Goal: Check status: Check status

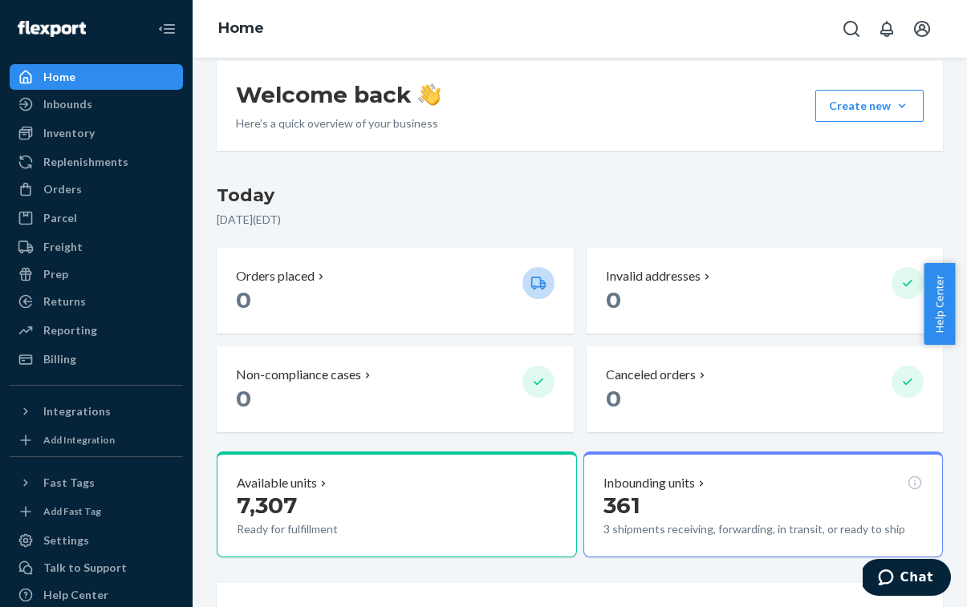
scroll to position [1589, 0]
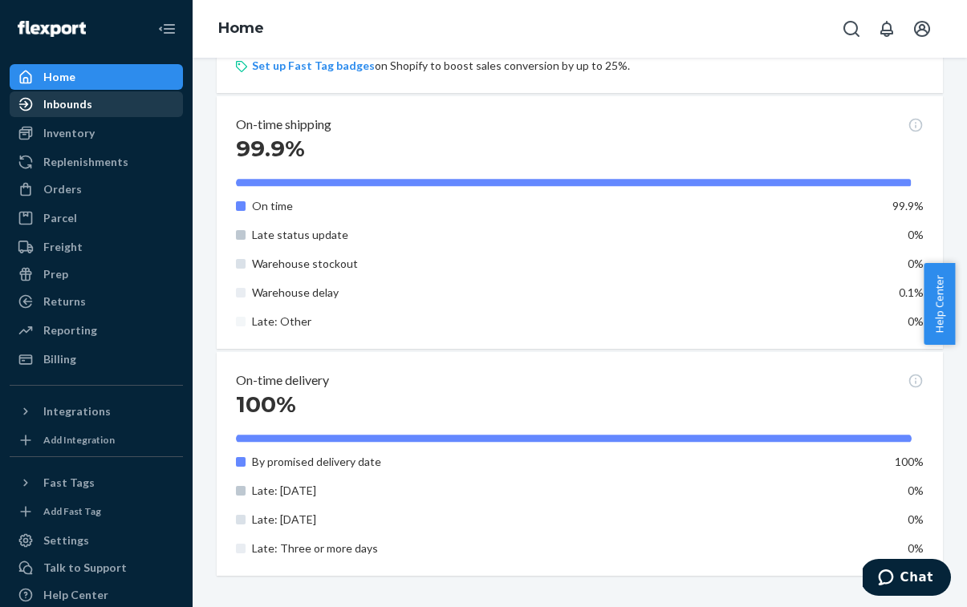
click at [93, 106] on div "Inbounds" at bounding box center [96, 104] width 170 height 22
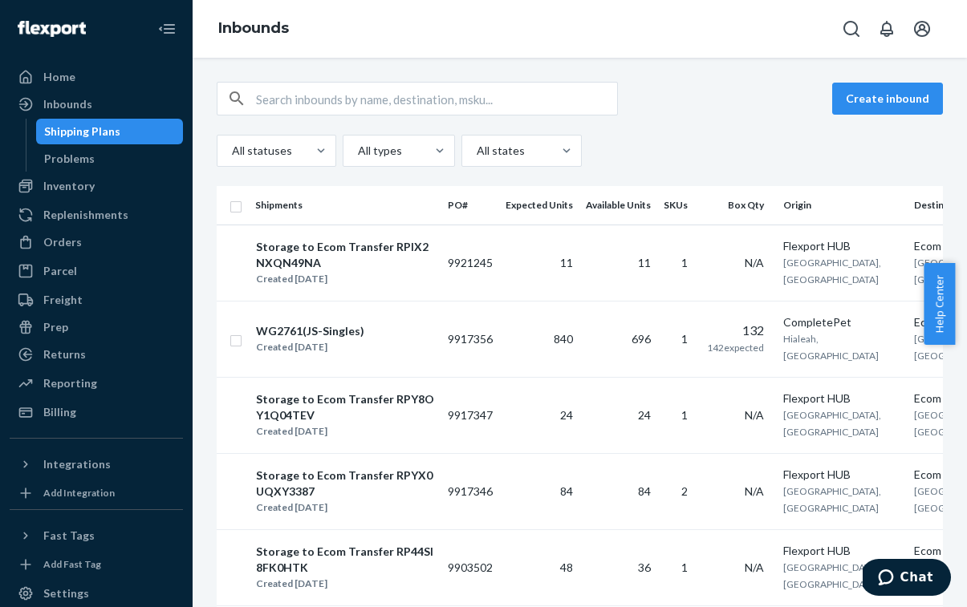
click at [381, 105] on input "text" at bounding box center [436, 99] width 361 height 32
paste input "9890905"
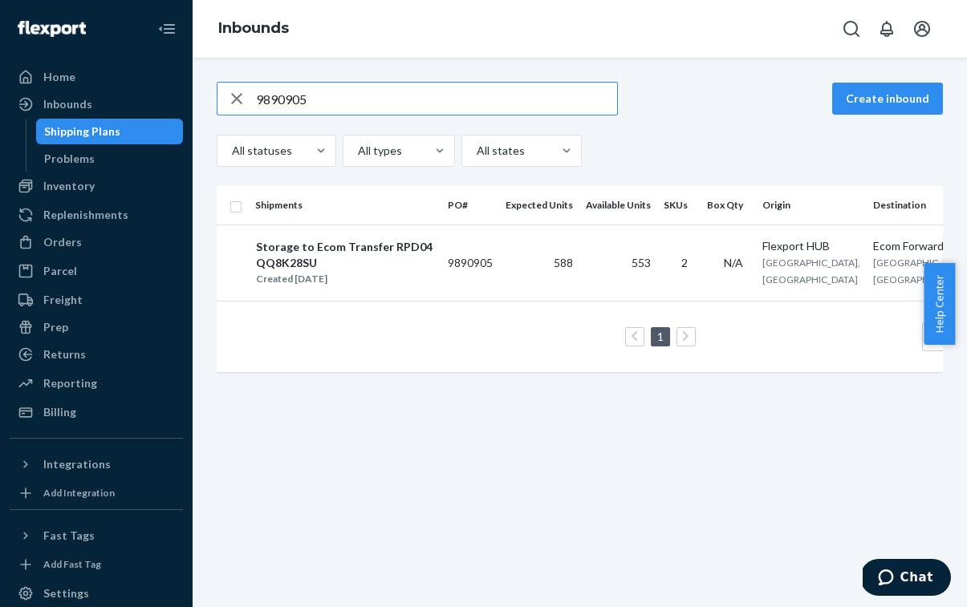
scroll to position [0, 93]
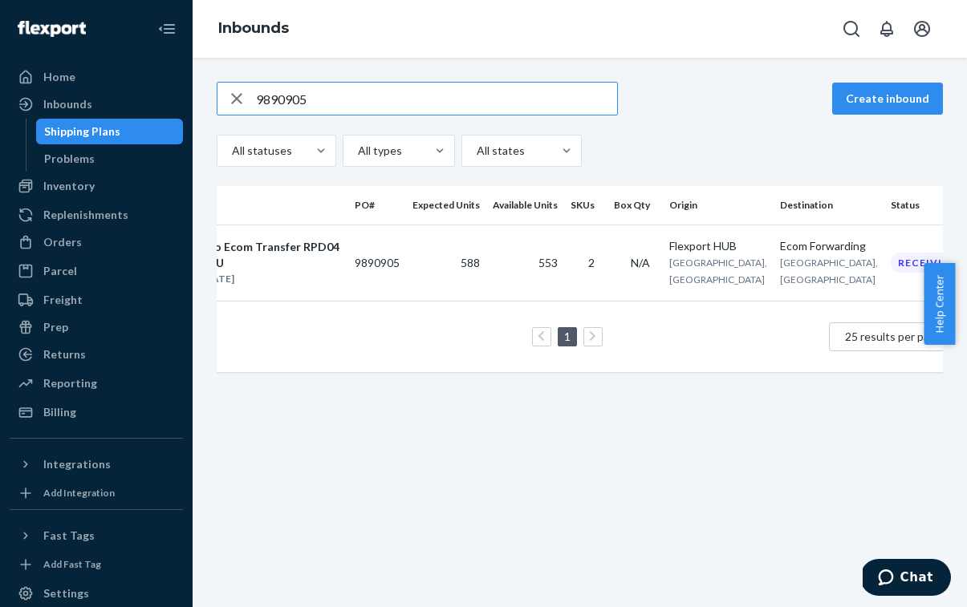
click at [372, 100] on input "9890905" at bounding box center [436, 99] width 361 height 32
paste input "903502"
click at [387, 98] on input "9903502" at bounding box center [436, 99] width 361 height 32
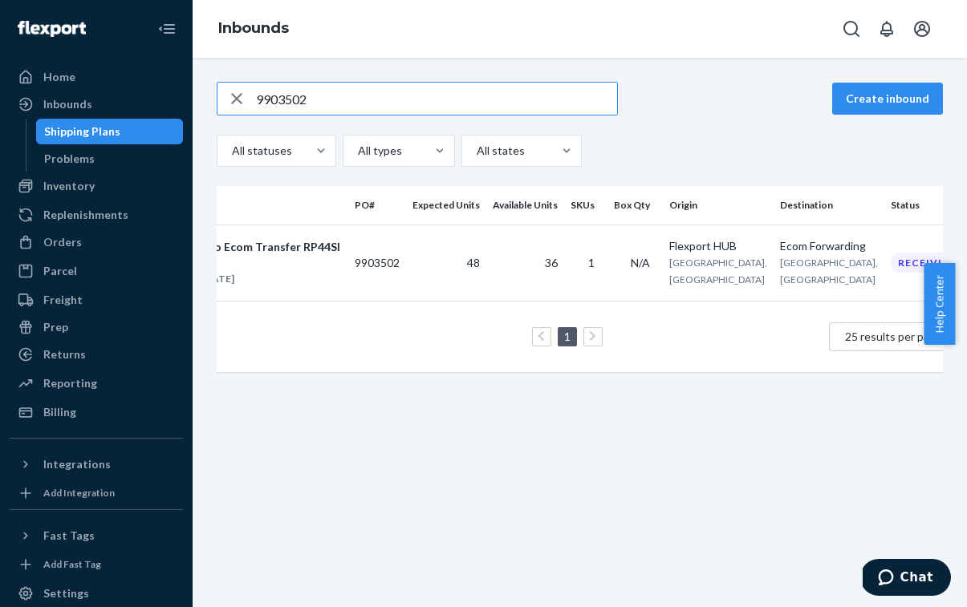
paste input "861627"
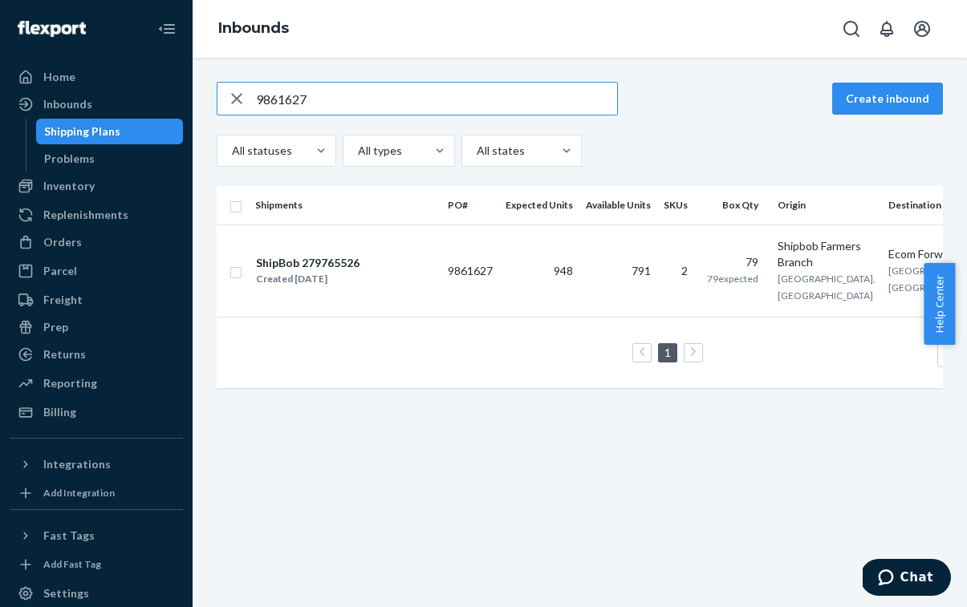
scroll to position [0, 96]
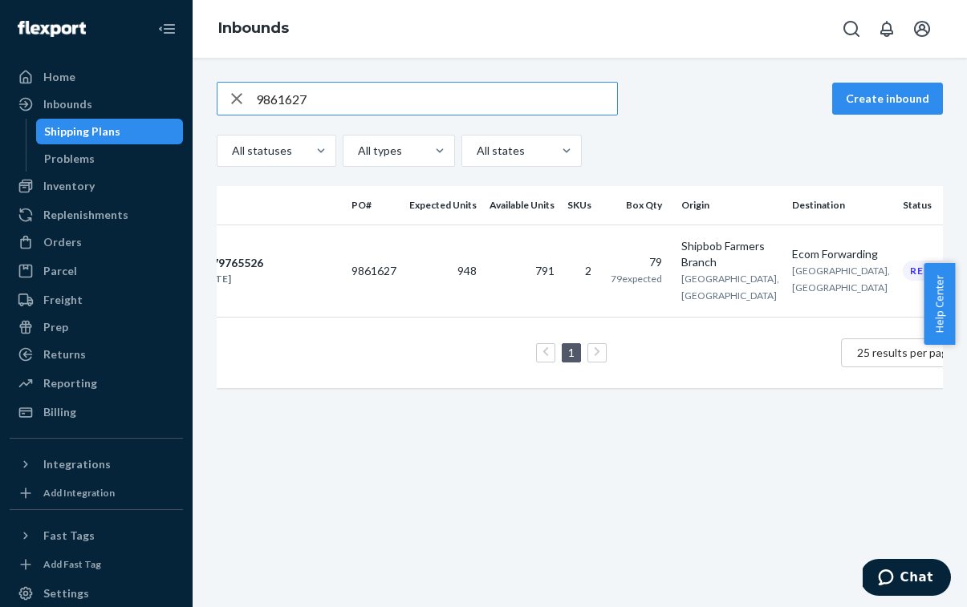
click at [387, 108] on input "9861627" at bounding box center [436, 99] width 361 height 32
paste input "4"
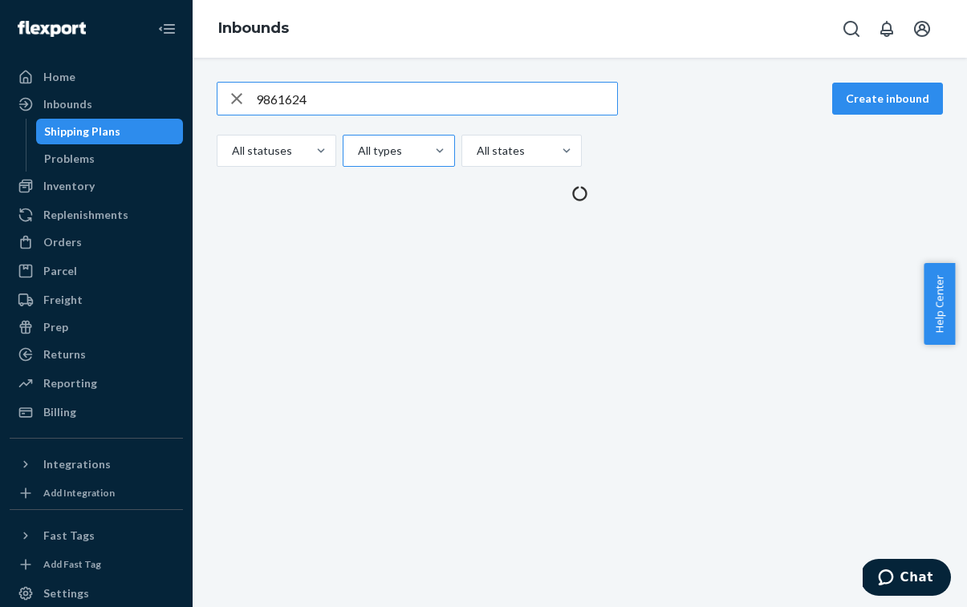
scroll to position [0, 0]
type input "9861624"
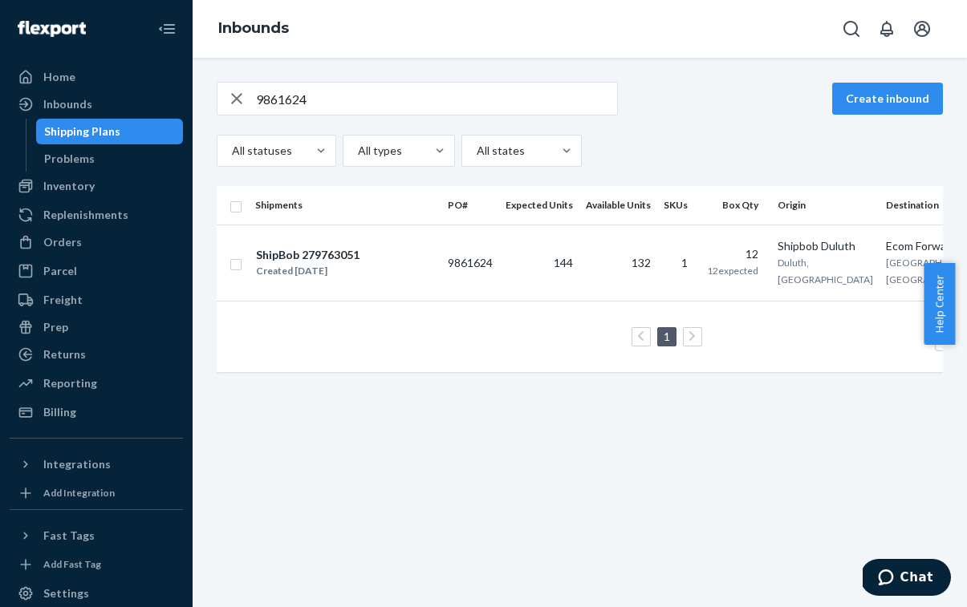
click at [438, 383] on div "Shipments PO# Expected Units Available Units SKUs Box Qty Origin Destination St…" at bounding box center [580, 287] width 726 height 202
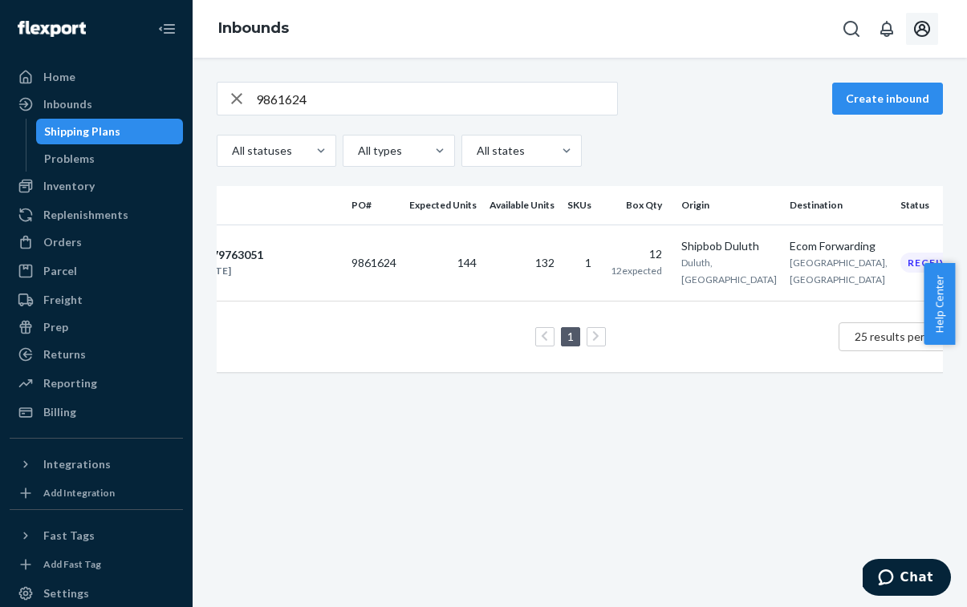
click at [918, 30] on icon "Open account menu" at bounding box center [922, 29] width 16 height 16
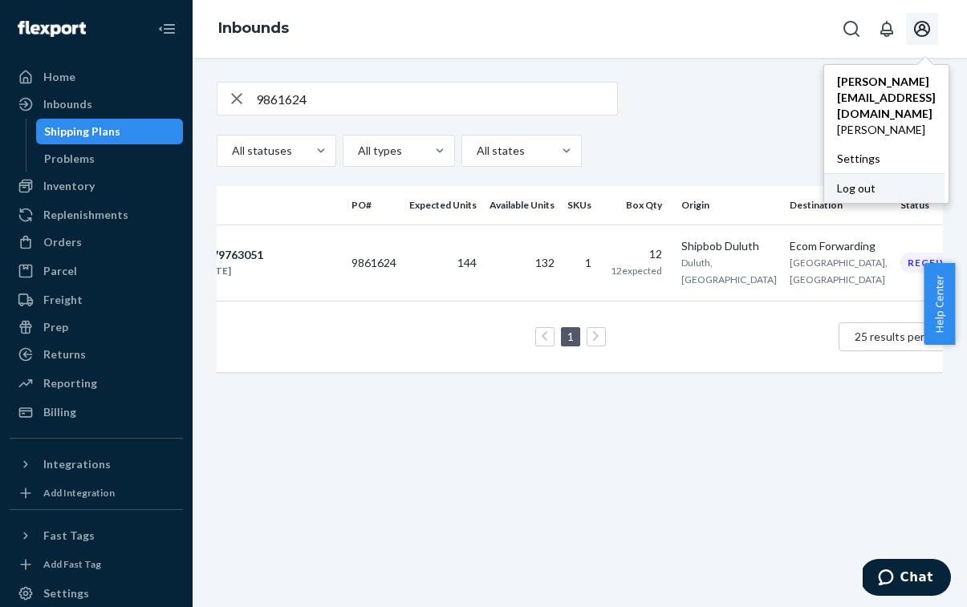
click at [841, 173] on div "Log out" at bounding box center [884, 188] width 120 height 30
